Goal: Communication & Community: Answer question/provide support

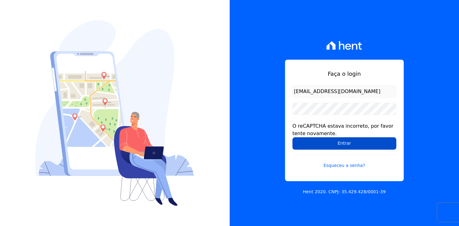
click at [334, 140] on input "Entrar" at bounding box center [344, 143] width 104 height 12
click at [341, 146] on input "Entrar" at bounding box center [344, 143] width 104 height 12
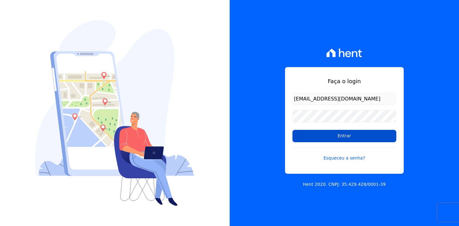
type input "[EMAIL_ADDRESS][DOMAIN_NAME]"
click at [379, 132] on input "Entrar" at bounding box center [344, 136] width 104 height 12
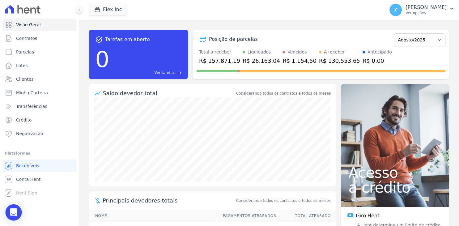
click at [15, 211] on icon "Open Intercom Messenger" at bounding box center [13, 212] width 7 height 8
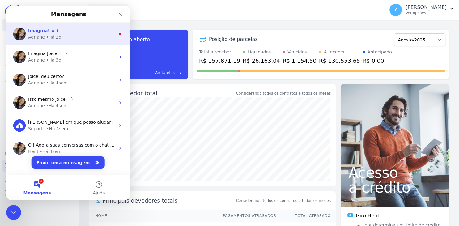
click at [74, 40] on div "Adriane • Há 2d" at bounding box center [71, 37] width 87 height 6
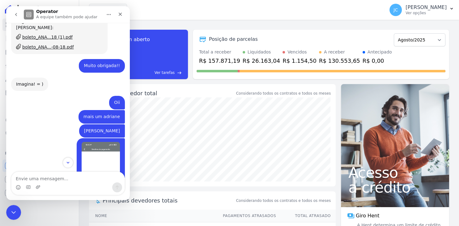
scroll to position [778, 0]
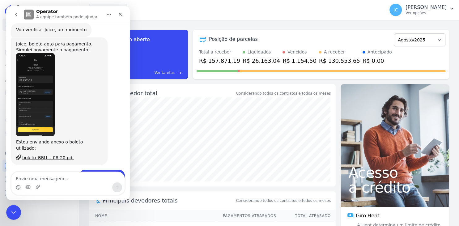
click at [69, 178] on textarea "Envie uma mensagem..." at bounding box center [67, 177] width 113 height 11
type textarea "Bom dia!!"
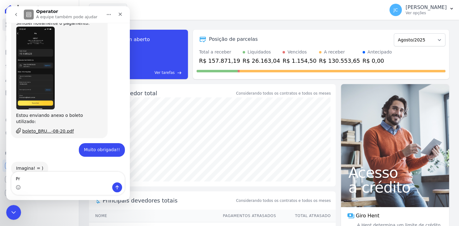
type textarea "P"
type textarea "Tudo bem?"
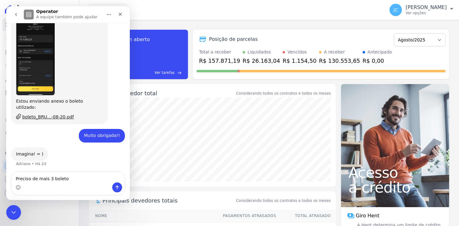
type textarea "Preciso de mais 3 boletos"
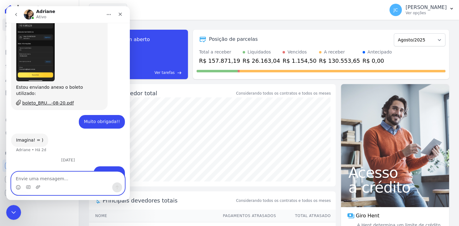
click at [84, 178] on textarea "Envie uma mensagem..." at bounding box center [67, 177] width 113 height 11
click at [83, 179] on textarea "Envie uma mensagem..." at bounding box center [67, 177] width 113 height 11
type textarea "[PERSON_NAME]"
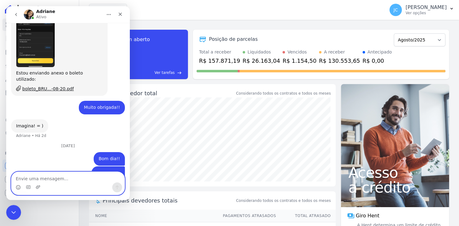
scroll to position [879, 0]
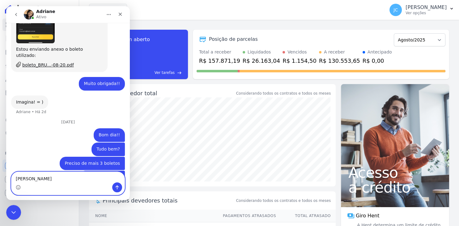
type textarea "[PERSON_NAME]"
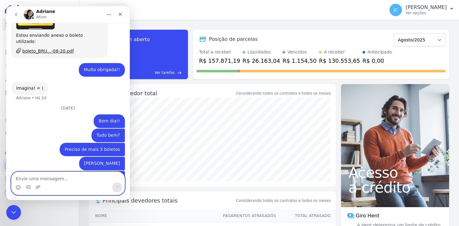
scroll to position [869, 0]
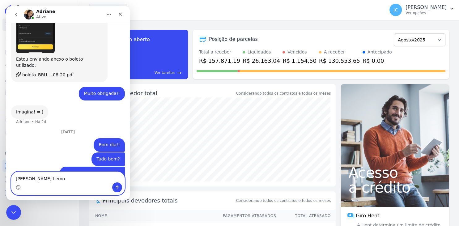
type textarea "[PERSON_NAME] Lemos"
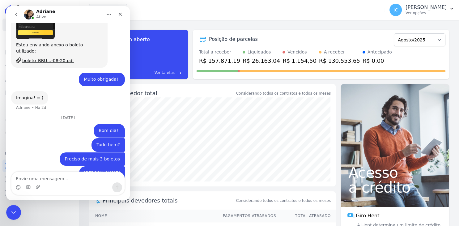
drag, startPoint x: 74, startPoint y: 18, endPoint x: 84, endPoint y: 8, distance: 13.8
click at [74, 18] on div "[PERSON_NAME]" at bounding box center [63, 14] width 79 height 11
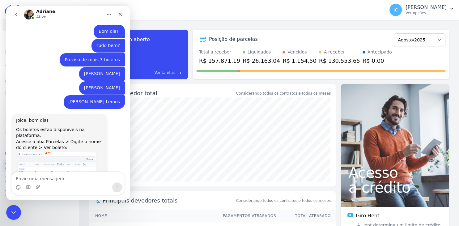
scroll to position [977, 0]
click at [65, 150] on img "Adriane diz…" at bounding box center [57, 170] width 83 height 40
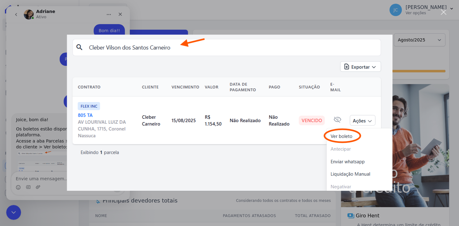
click at [53, 180] on div "Messenger da Intercom" at bounding box center [229, 113] width 459 height 226
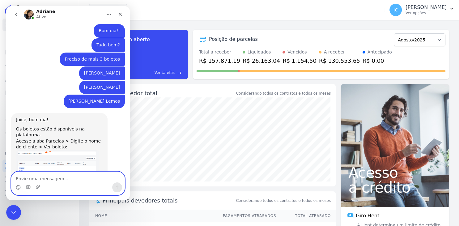
click at [50, 178] on textarea "Envie uma mensagem..." at bounding box center [67, 177] width 113 height 11
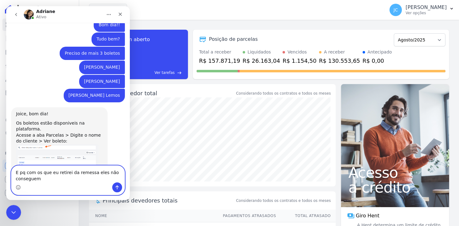
scroll to position [983, 0]
type textarea "E pq com os que eu retirei da remessa eles não conseguem pagar?"
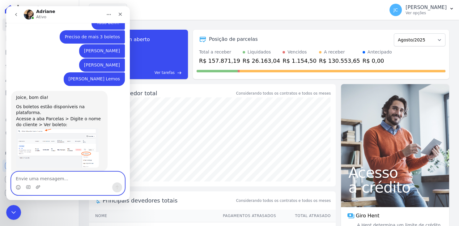
type textarea "s"
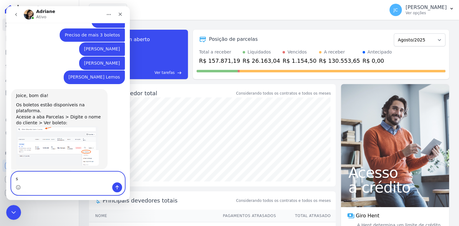
scroll to position [1001, 0]
type textarea "tu só emite essa segunda via e eles conseguem"
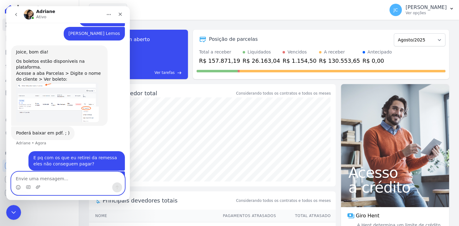
scroll to position [1045, 0]
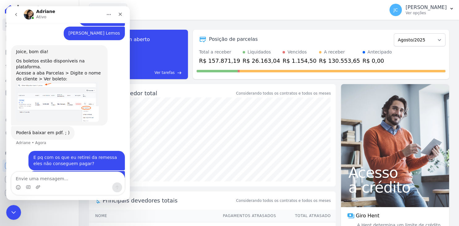
click at [15, 17] on button "go back" at bounding box center [16, 15] width 12 height 12
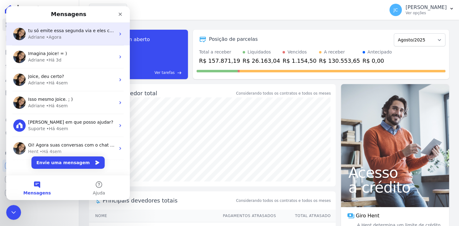
scroll to position [0, 0]
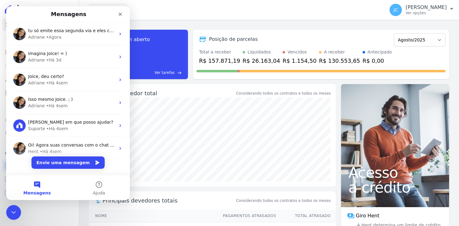
click at [304, 17] on div "Flex Inc Você possui apenas um empreendimento Aplicar" at bounding box center [235, 10] width 293 height 20
click at [118, 15] on icon "Fechar" at bounding box center [120, 14] width 5 height 5
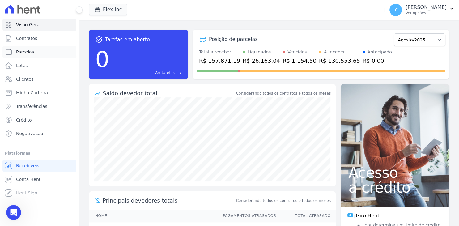
click at [42, 53] on link "Parcelas" at bounding box center [39, 52] width 74 height 12
select select
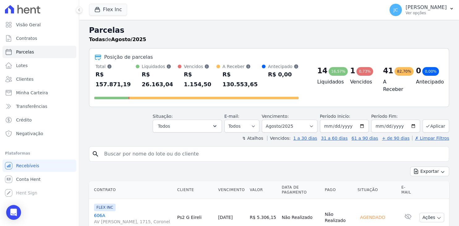
click at [197, 148] on input "search" at bounding box center [273, 154] width 346 height 12
type input "[PERSON_NAME]"
select select
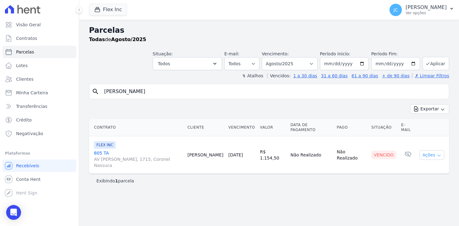
click at [428, 150] on button "Ações" at bounding box center [431, 155] width 25 height 10
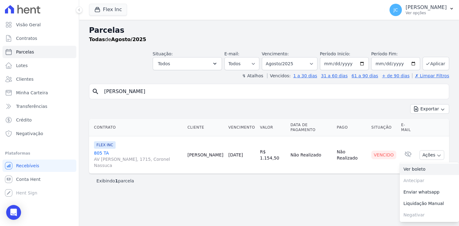
click at [426, 163] on link "Ver boleto" at bounding box center [429, 168] width 59 height 11
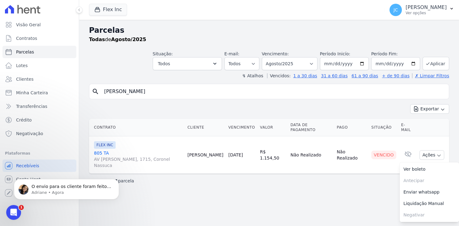
drag, startPoint x: 160, startPoint y: 94, endPoint x: 95, endPoint y: 96, distance: 64.6
click at [100, 96] on input "[PERSON_NAME]" at bounding box center [273, 91] width 346 height 12
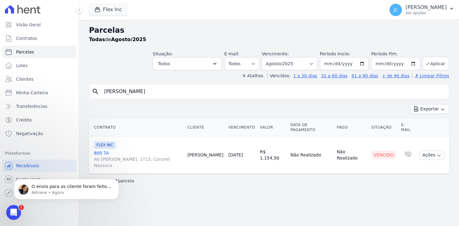
type input "[PERSON_NAME]"
select select
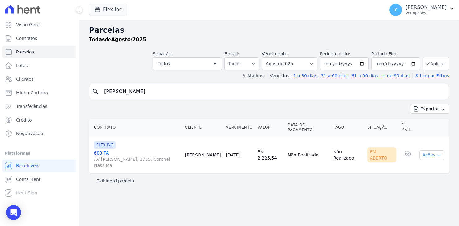
click at [435, 150] on button "Ações" at bounding box center [431, 155] width 25 height 10
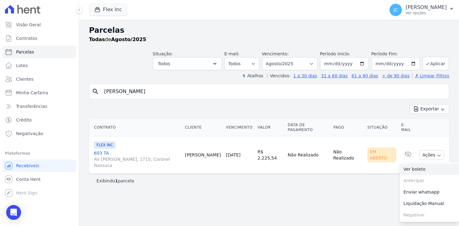
click at [421, 163] on link "Ver boleto" at bounding box center [429, 168] width 59 height 11
drag, startPoint x: 169, startPoint y: 90, endPoint x: 65, endPoint y: 97, distance: 104.1
click at [100, 97] on input "[PERSON_NAME]" at bounding box center [273, 91] width 346 height 12
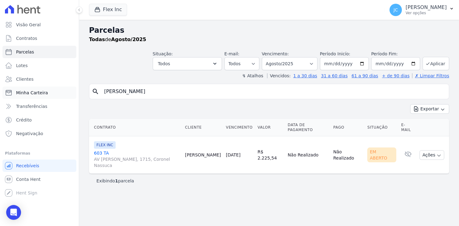
type input "[PERSON_NAME]"
select select
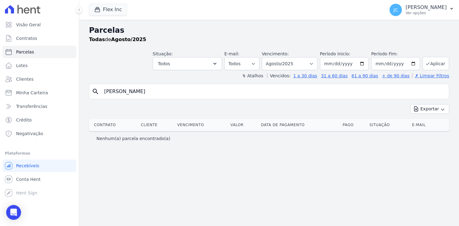
click at [139, 95] on input "[PERSON_NAME]" at bounding box center [273, 91] width 346 height 12
type input "erick"
select select
click at [203, 96] on input "erick" at bounding box center [273, 91] width 346 height 12
type input "eri"
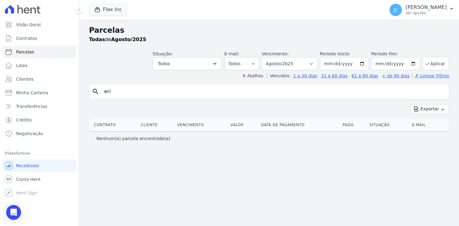
select select
click at [164, 91] on input "eri" at bounding box center [273, 91] width 346 height 12
type input "e"
select select
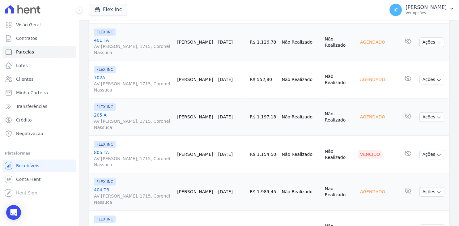
scroll to position [601, 0]
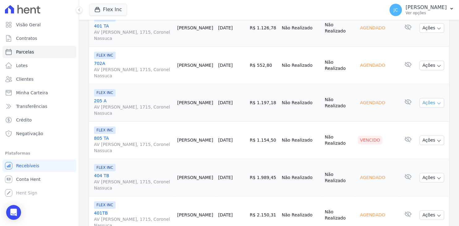
click at [433, 98] on button "Ações" at bounding box center [431, 103] width 25 height 10
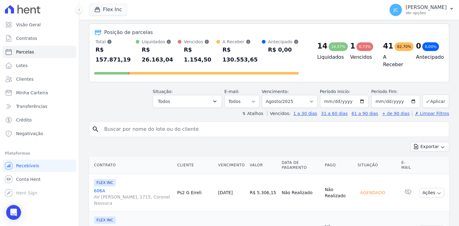
scroll to position [0, 0]
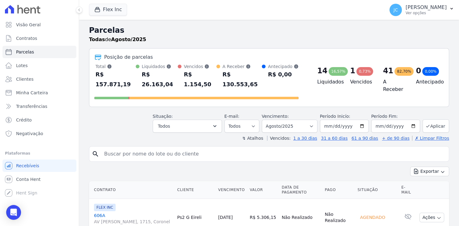
click at [139, 148] on input "search" at bounding box center [273, 154] width 346 height 12
type input "[PERSON_NAME]"
select select
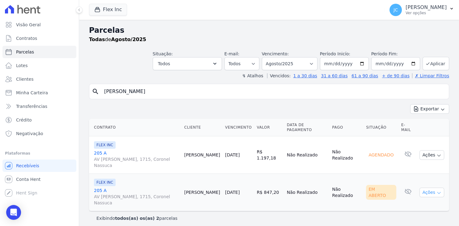
click at [426, 188] on button "Ações" at bounding box center [431, 193] width 25 height 10
click at [418, 201] on link "Ver boleto" at bounding box center [429, 206] width 59 height 11
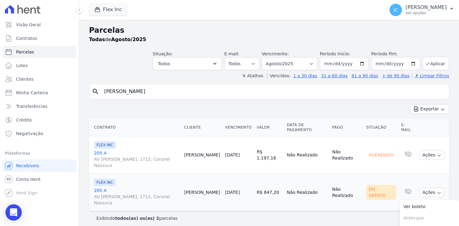
click at [15, 213] on icon "Open Intercom Messenger" at bounding box center [13, 212] width 7 height 8
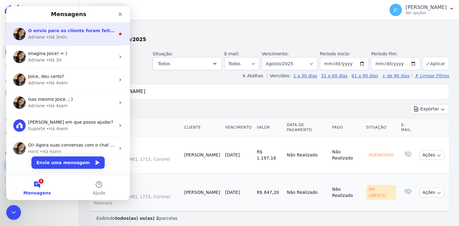
click at [60, 37] on div "• Há 3min" at bounding box center [56, 37] width 21 height 6
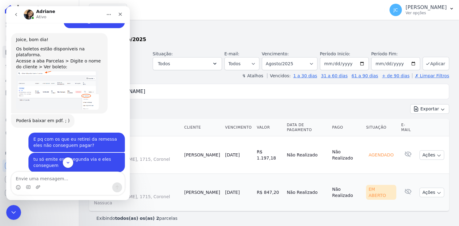
scroll to position [1066, 0]
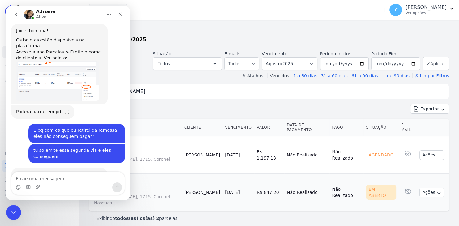
click at [81, 177] on textarea "Envie uma mensagem..." at bounding box center [67, 177] width 113 height 11
type textarea "Não, de forma manual"
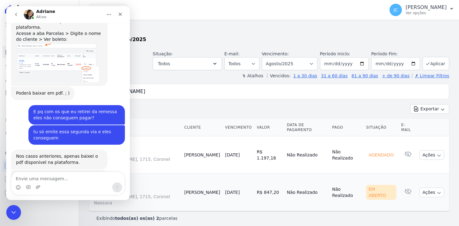
scroll to position [1108, 0]
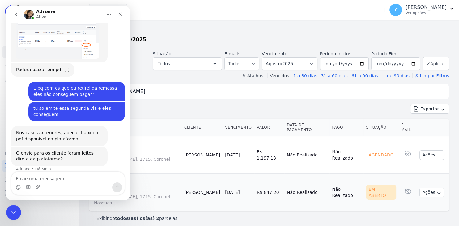
click at [104, 14] on button "Início" at bounding box center [109, 15] width 12 height 12
click at [119, 13] on icon "Fechar" at bounding box center [120, 14] width 3 height 3
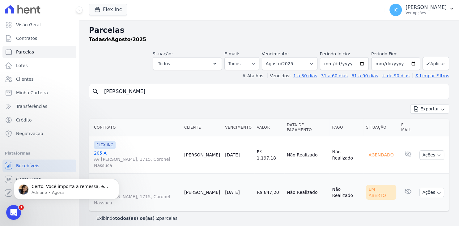
drag, startPoint x: 154, startPoint y: 91, endPoint x: 90, endPoint y: 95, distance: 64.4
click at [100, 95] on input "[PERSON_NAME]" at bounding box center [273, 91] width 346 height 12
type input "eliseu"
select select
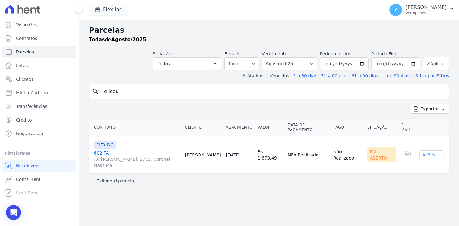
click at [436, 150] on button "Ações" at bounding box center [431, 155] width 25 height 10
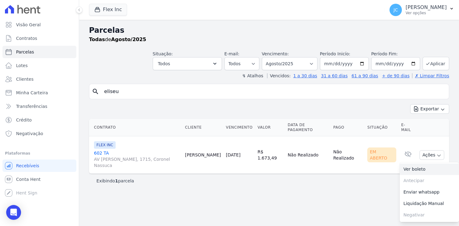
click at [432, 163] on link "Ver boleto" at bounding box center [429, 168] width 59 height 11
click at [14, 210] on icon "Open Intercom Messenger" at bounding box center [13, 212] width 7 height 8
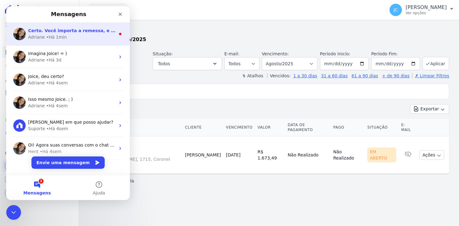
click at [89, 35] on div "Adriane • Há 1min" at bounding box center [71, 37] width 87 height 6
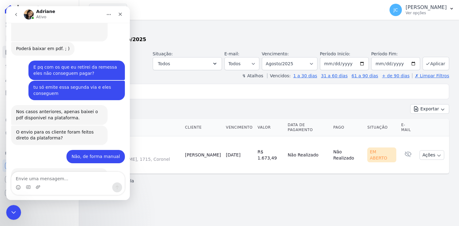
scroll to position [1133, 0]
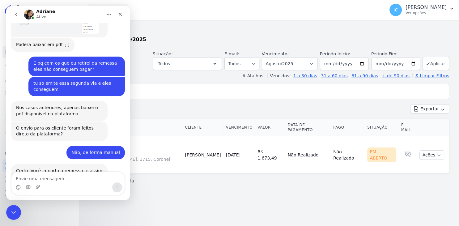
click at [74, 179] on textarea "Envie uma mensagem..." at bounding box center [67, 177] width 113 height 11
type textarea "retiro do arquivo remessa e envio aos clientes"
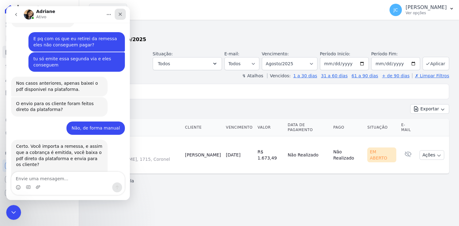
click at [120, 12] on icon "Fechar" at bounding box center [120, 14] width 5 height 5
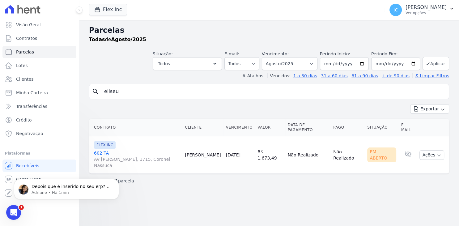
scroll to position [0, 0]
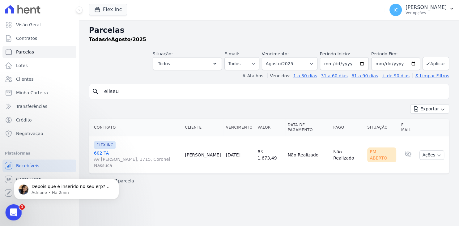
click at [17, 211] on icon "Abertura do Messenger da Intercom" at bounding box center [13, 211] width 10 height 10
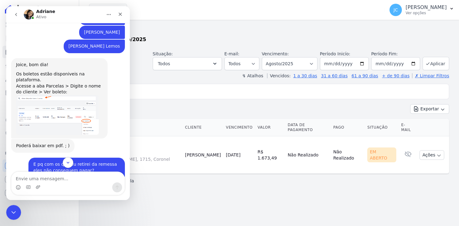
scroll to position [1204, 0]
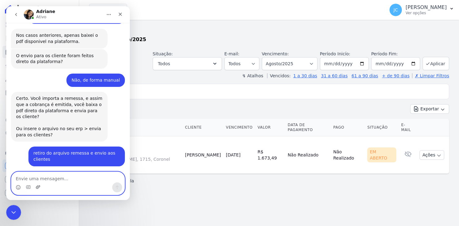
click at [38, 189] on icon "Upload do anexo" at bounding box center [38, 187] width 5 height 5
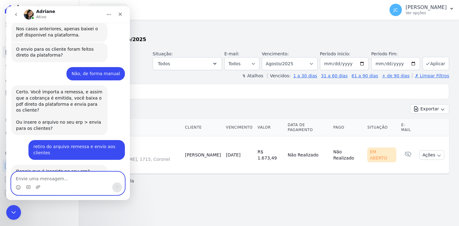
scroll to position [1213, 0]
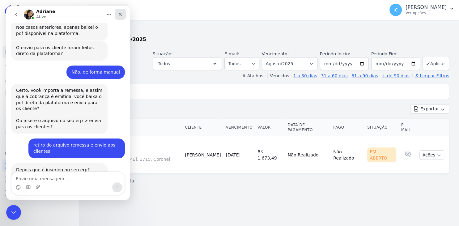
click at [122, 17] on icon "Fechar" at bounding box center [120, 14] width 5 height 5
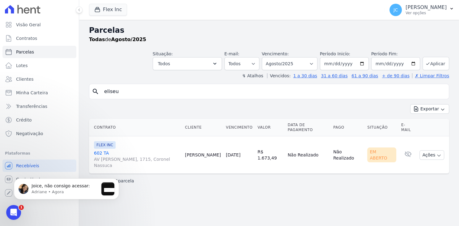
scroll to position [0, 0]
click at [64, 191] on p "Adriane • Há 1min" at bounding box center [65, 192] width 67 height 6
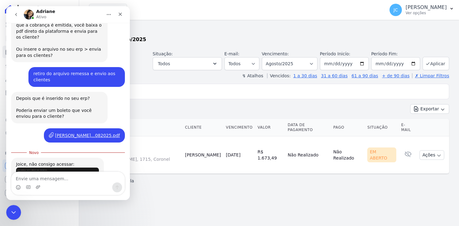
scroll to position [1284, 0]
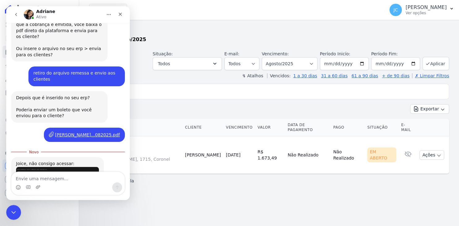
click at [76, 167] on img "Adriane diz…" at bounding box center [57, 188] width 83 height 43
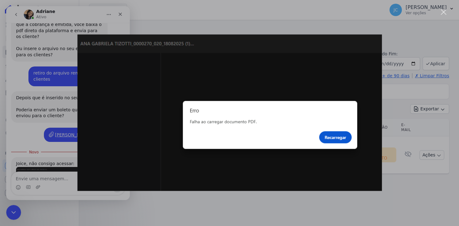
scroll to position [0, 0]
click at [49, 143] on div "Messenger da Intercom" at bounding box center [229, 113] width 459 height 226
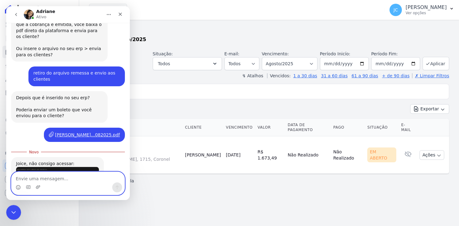
click at [43, 179] on textarea "Envie uma mensagem..." at bounding box center [67, 177] width 113 height 11
type textarea "d"
type textarea "te pediu senha?"
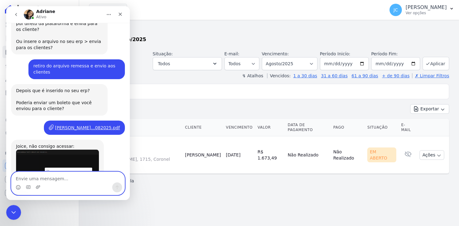
scroll to position [1293, 0]
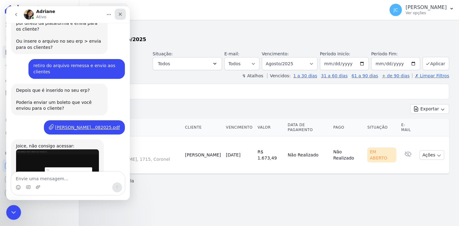
click at [121, 13] on icon "Fechar" at bounding box center [120, 14] width 3 height 3
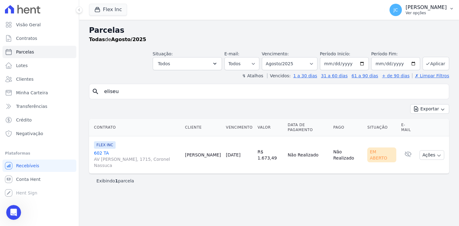
click at [453, 13] on button "JC [PERSON_NAME] Ver opções" at bounding box center [421, 9] width 74 height 17
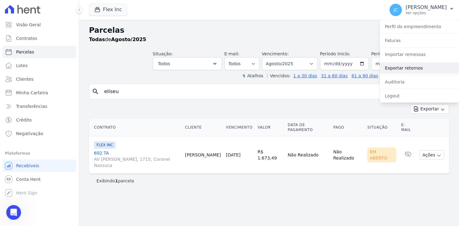
click at [427, 66] on link "Exportar retornos" at bounding box center [419, 67] width 79 height 11
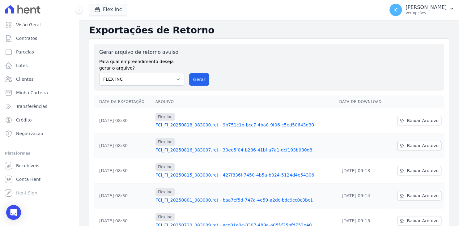
click at [425, 146] on span "Baixar Arquivo" at bounding box center [423, 145] width 32 height 6
click at [423, 121] on span "Baixar Arquivo" at bounding box center [423, 120] width 32 height 6
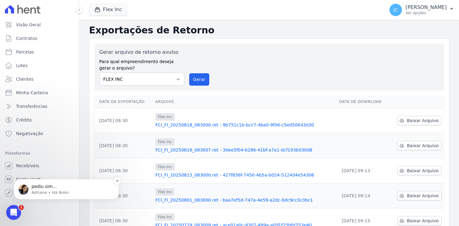
click at [60, 190] on p "Adriane • Há 6min" at bounding box center [72, 193] width 80 height 6
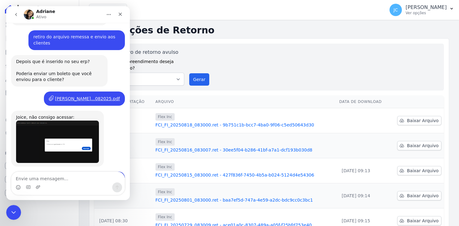
scroll to position [1321, 0]
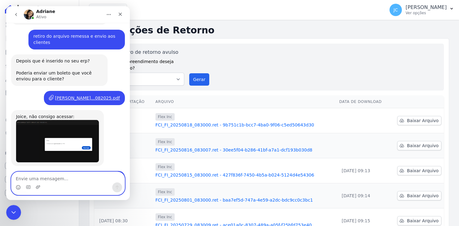
paste textarea "003.744.270-89"
type textarea "003.744.270-89"
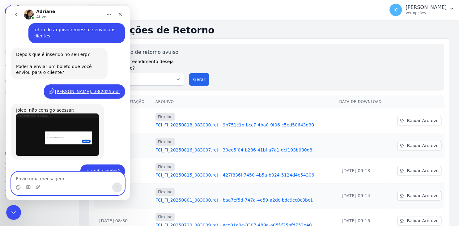
scroll to position [1329, 0]
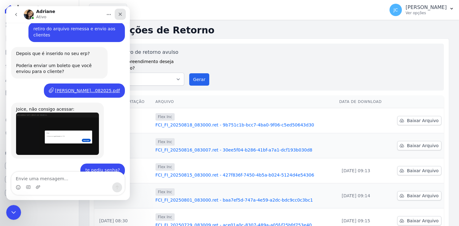
click at [123, 15] on div "Fechar" at bounding box center [120, 14] width 11 height 11
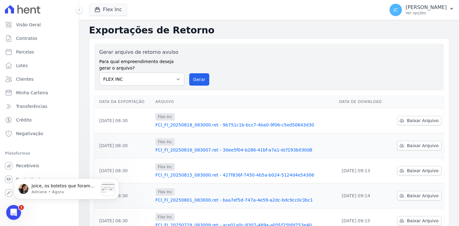
scroll to position [0, 0]
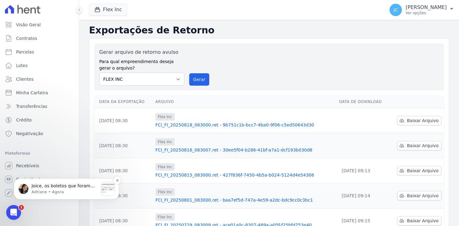
click at [78, 188] on p "Joice, os boletos que foram enviados para os clientes, não são os mesmo emitido…" at bounding box center [65, 186] width 67 height 6
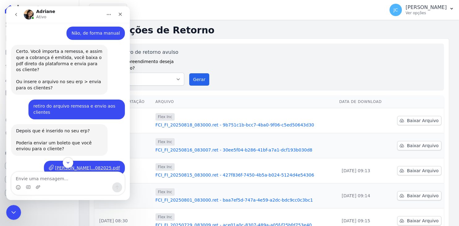
scroll to position [1456, 0]
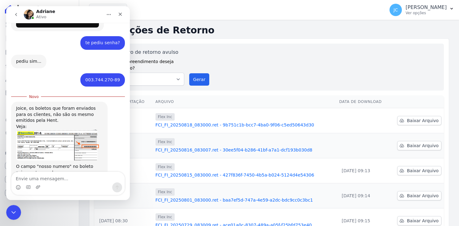
click at [92, 180] on textarea "Envie uma mensagem..." at bounding box center [67, 177] width 113 height 11
type textarea "Que estranho"
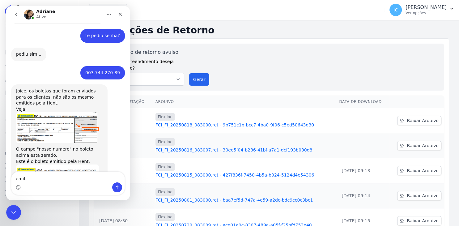
scroll to position [1464, 0]
type textarea "emiti 33 boletos, e só uns 5 com esses problemas"
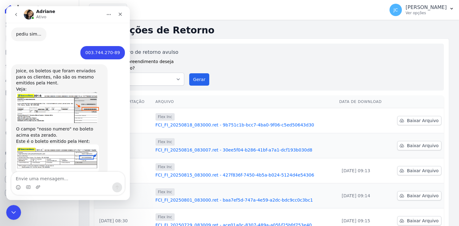
scroll to position [1484, 0]
click at [121, 17] on div "Fechar" at bounding box center [120, 14] width 11 height 11
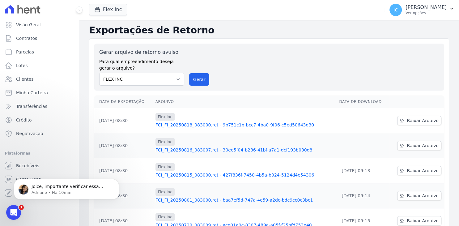
scroll to position [0, 0]
click at [62, 188] on p "Joice, importante verificar essa informação se está preenchida. Pois sem ela, n…" at bounding box center [72, 187] width 80 height 6
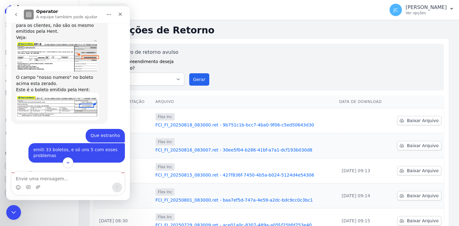
scroll to position [1537, 0]
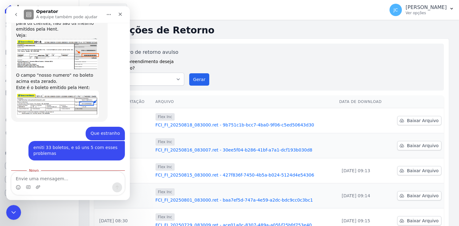
click at [85, 178] on textarea "Envie uma mensagem..." at bounding box center [67, 177] width 113 height 11
type textarea "Tá bom, irei verificar"
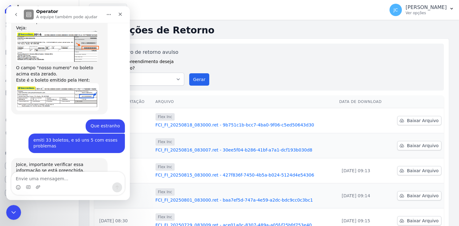
scroll to position [1545, 0]
click at [118, 12] on icon "Fechar" at bounding box center [120, 14] width 5 height 5
